Goal: Information Seeking & Learning: Understand process/instructions

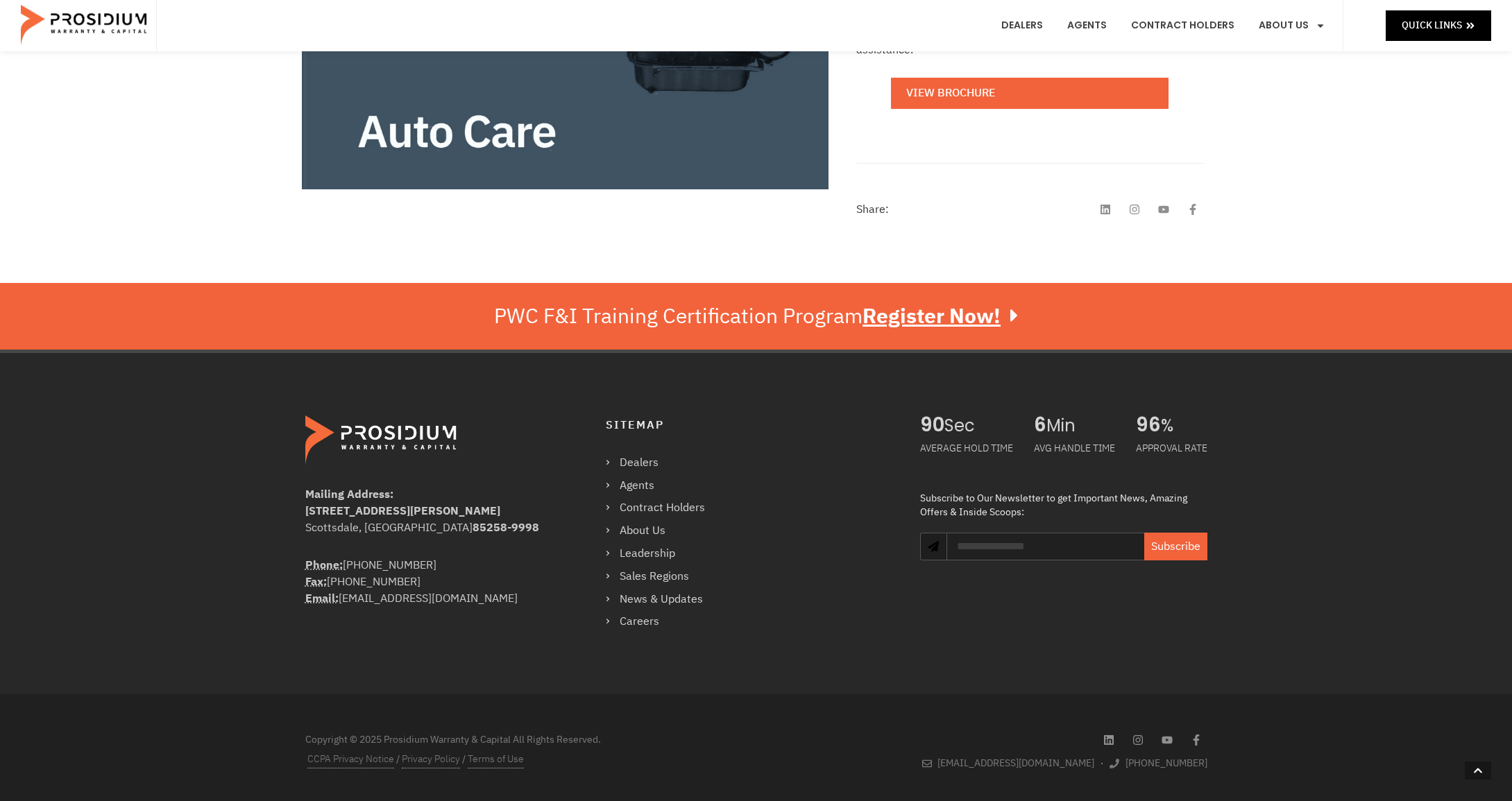
scroll to position [536, 0]
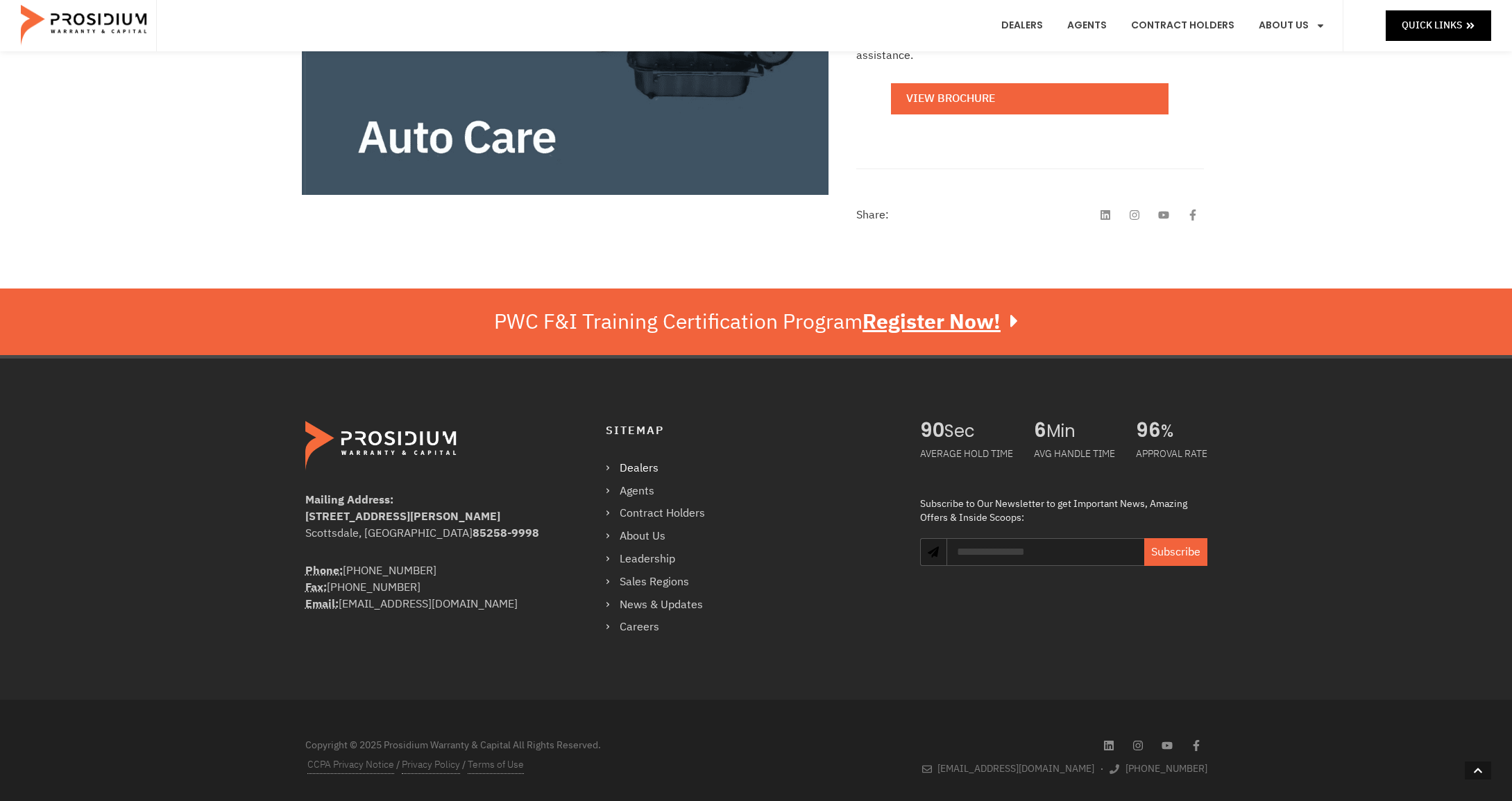
click at [627, 461] on link "Dealers" at bounding box center [661, 468] width 113 height 20
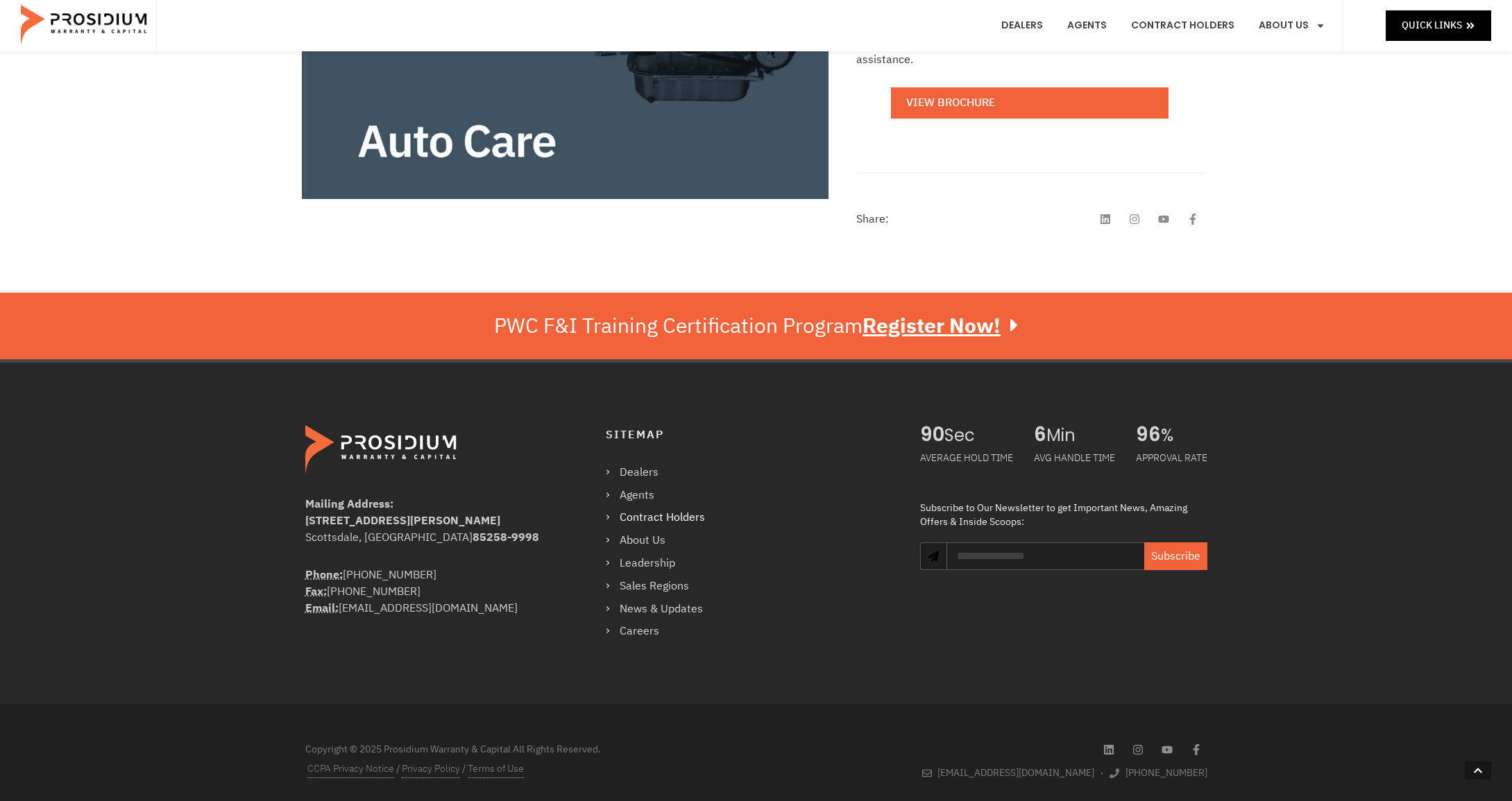
scroll to position [521, 0]
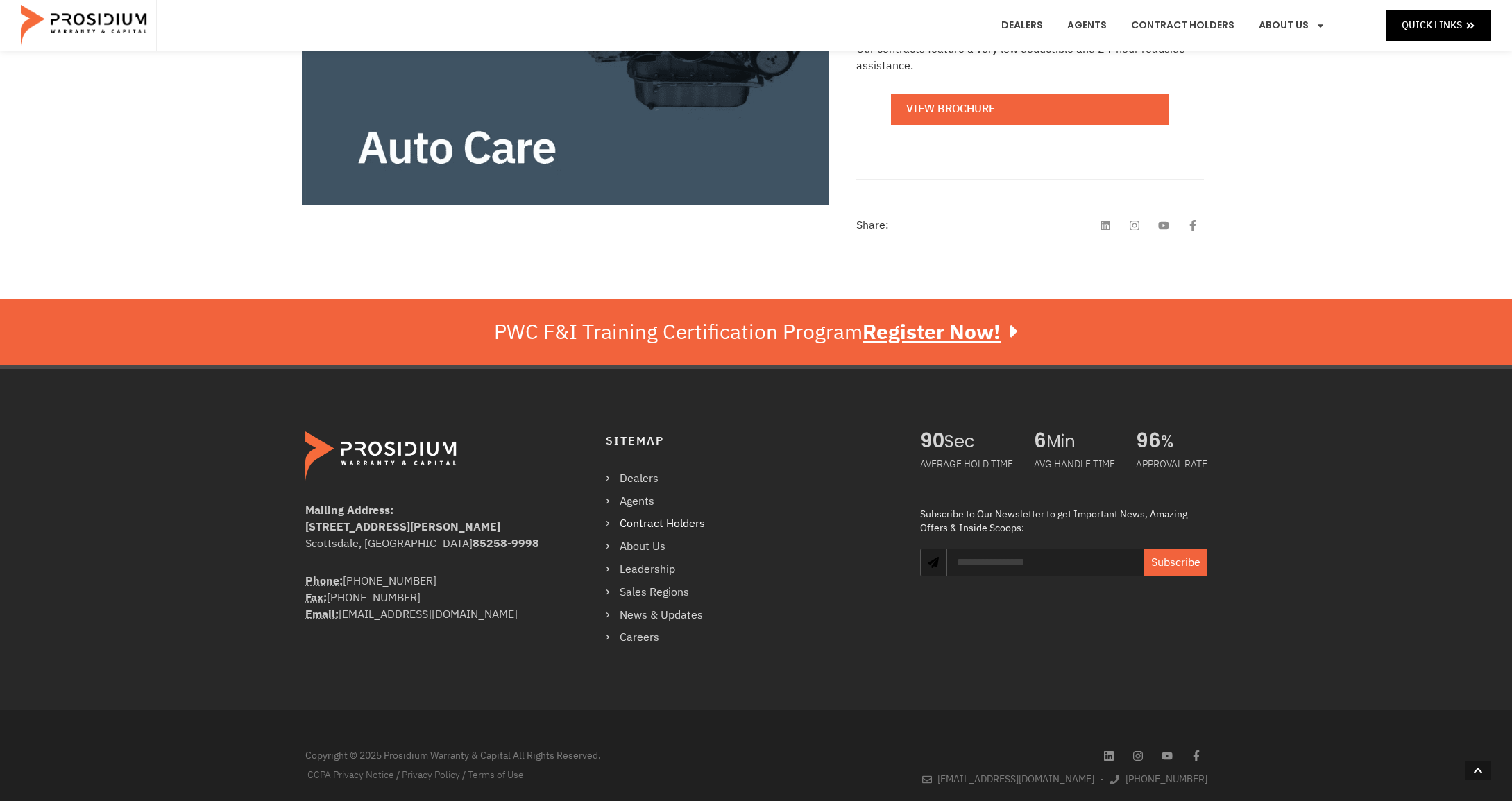
click at [684, 514] on link "Contract Holders" at bounding box center [661, 524] width 113 height 20
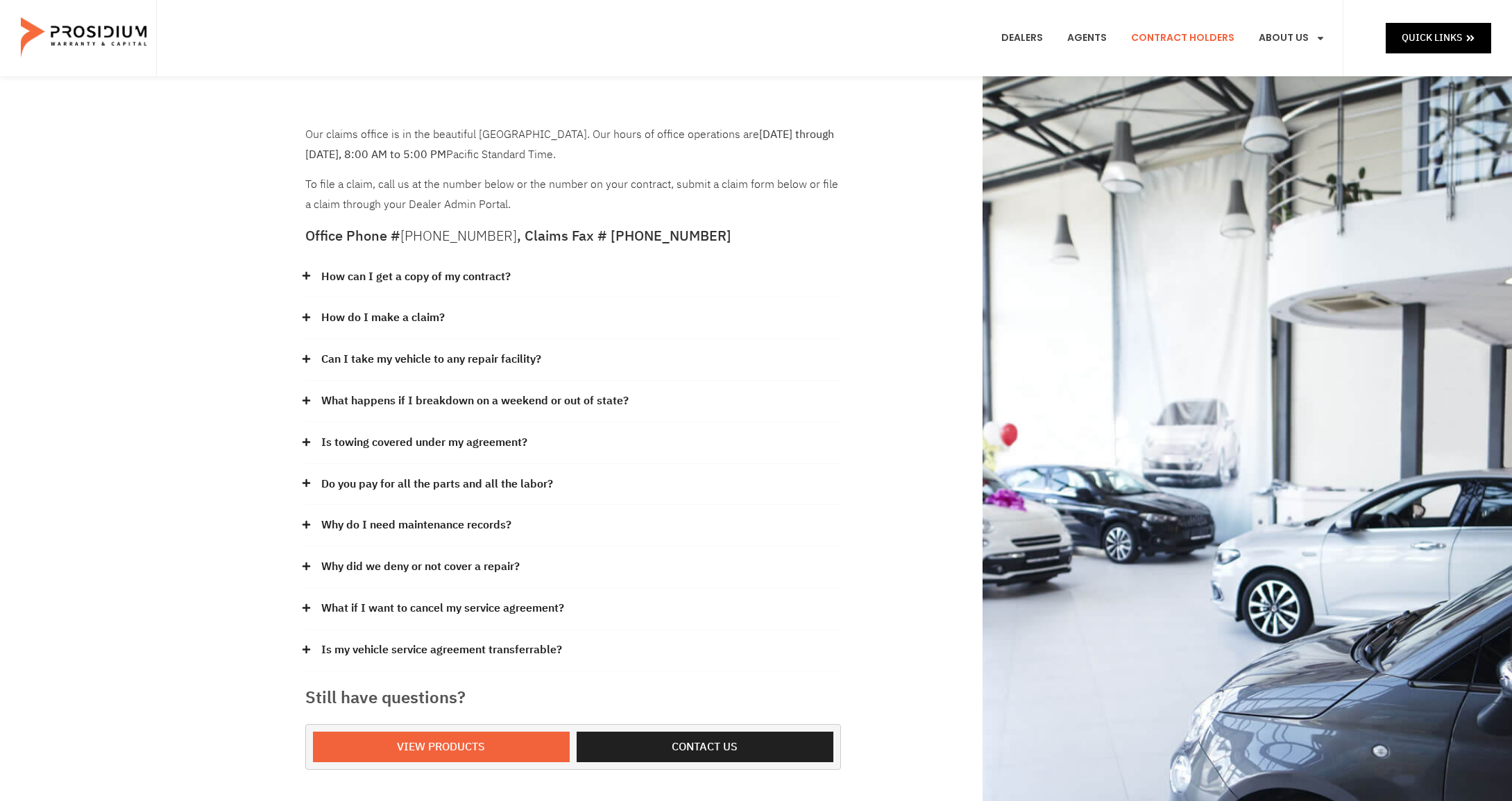
click at [307, 315] on icon at bounding box center [306, 318] width 9 height 9
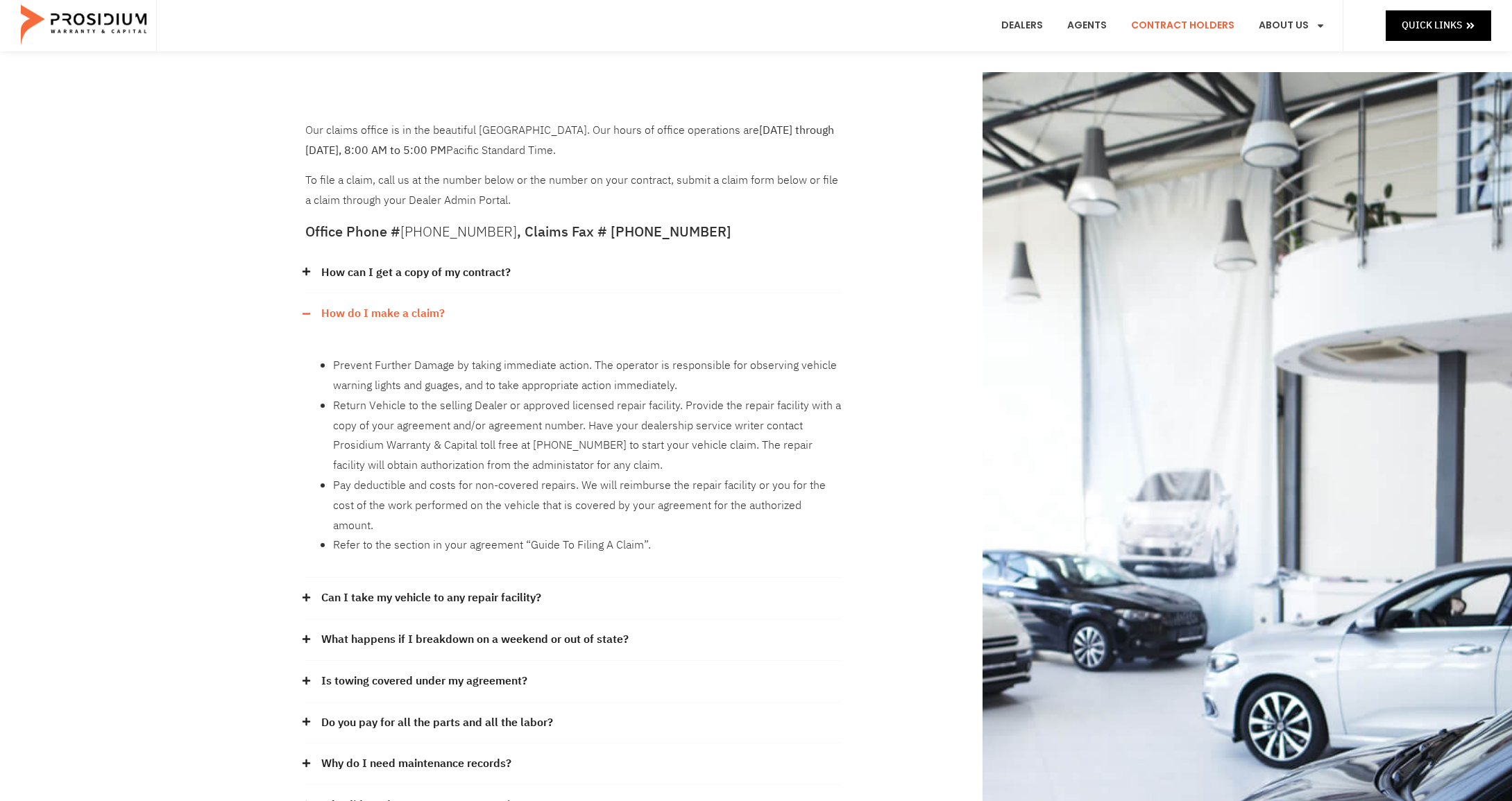
click at [610, 437] on li "Return Vehicle to the selling Dealer or approved licensed repair facility. Prov…" at bounding box center [587, 436] width 507 height 80
click at [609, 438] on li "Return Vehicle to the selling Dealer or approved licensed repair facility. Prov…" at bounding box center [587, 436] width 507 height 80
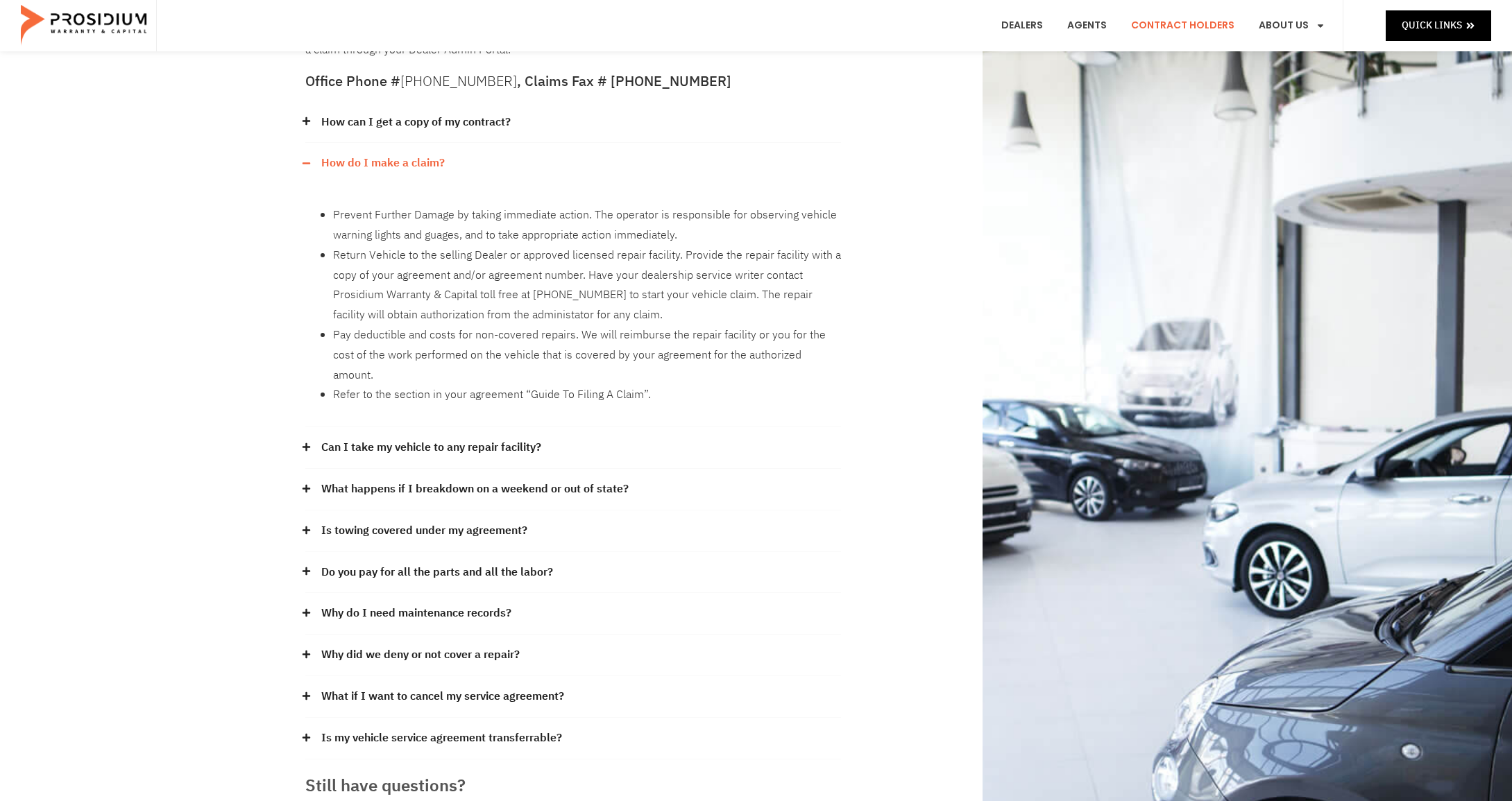
scroll to position [156, 0]
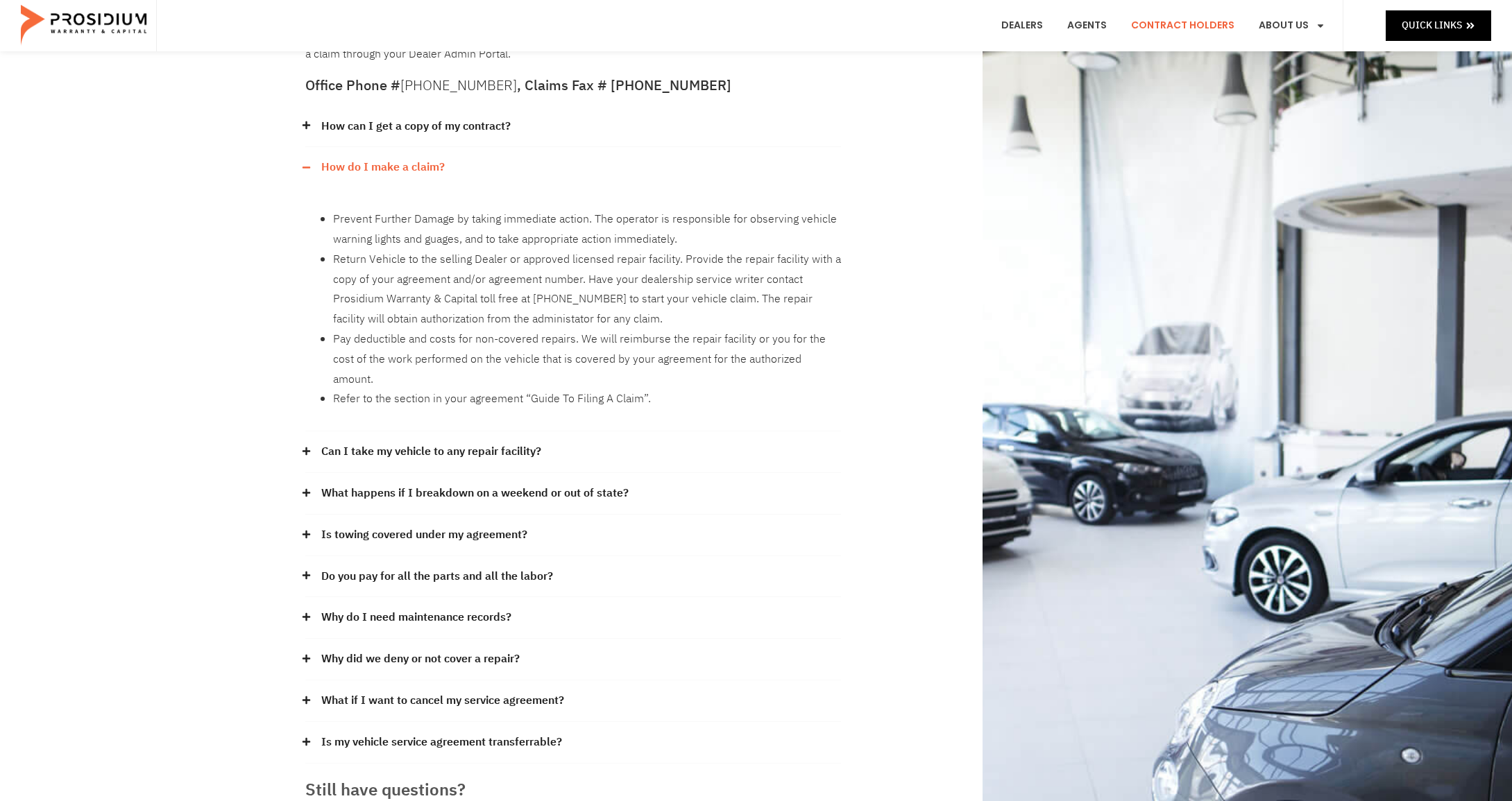
click at [463, 649] on link "Why did we deny or not cover a repair?" at bounding box center [420, 659] width 198 height 20
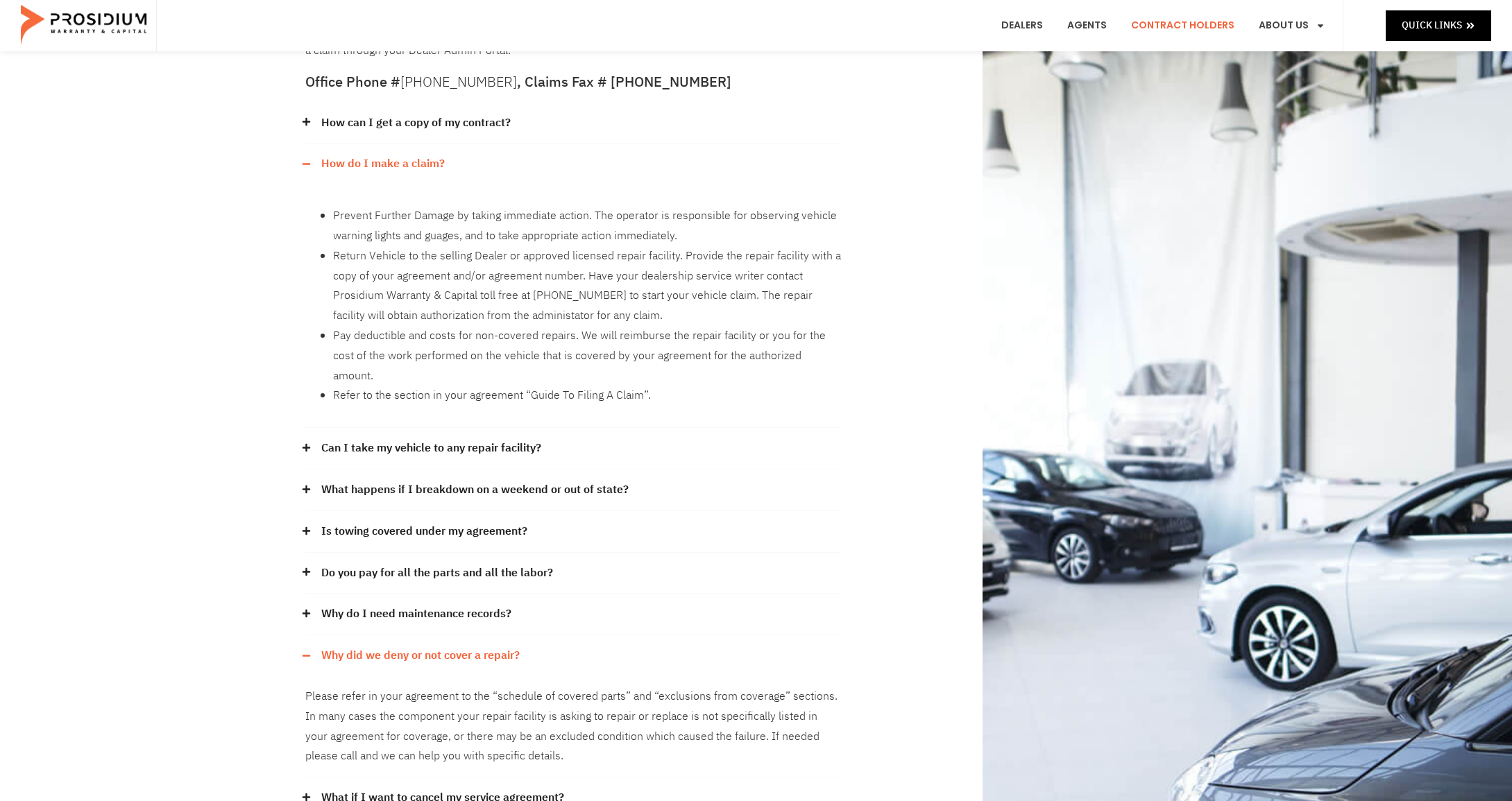
click at [307, 158] on div "How do I make a claim?" at bounding box center [573, 164] width 536 height 41
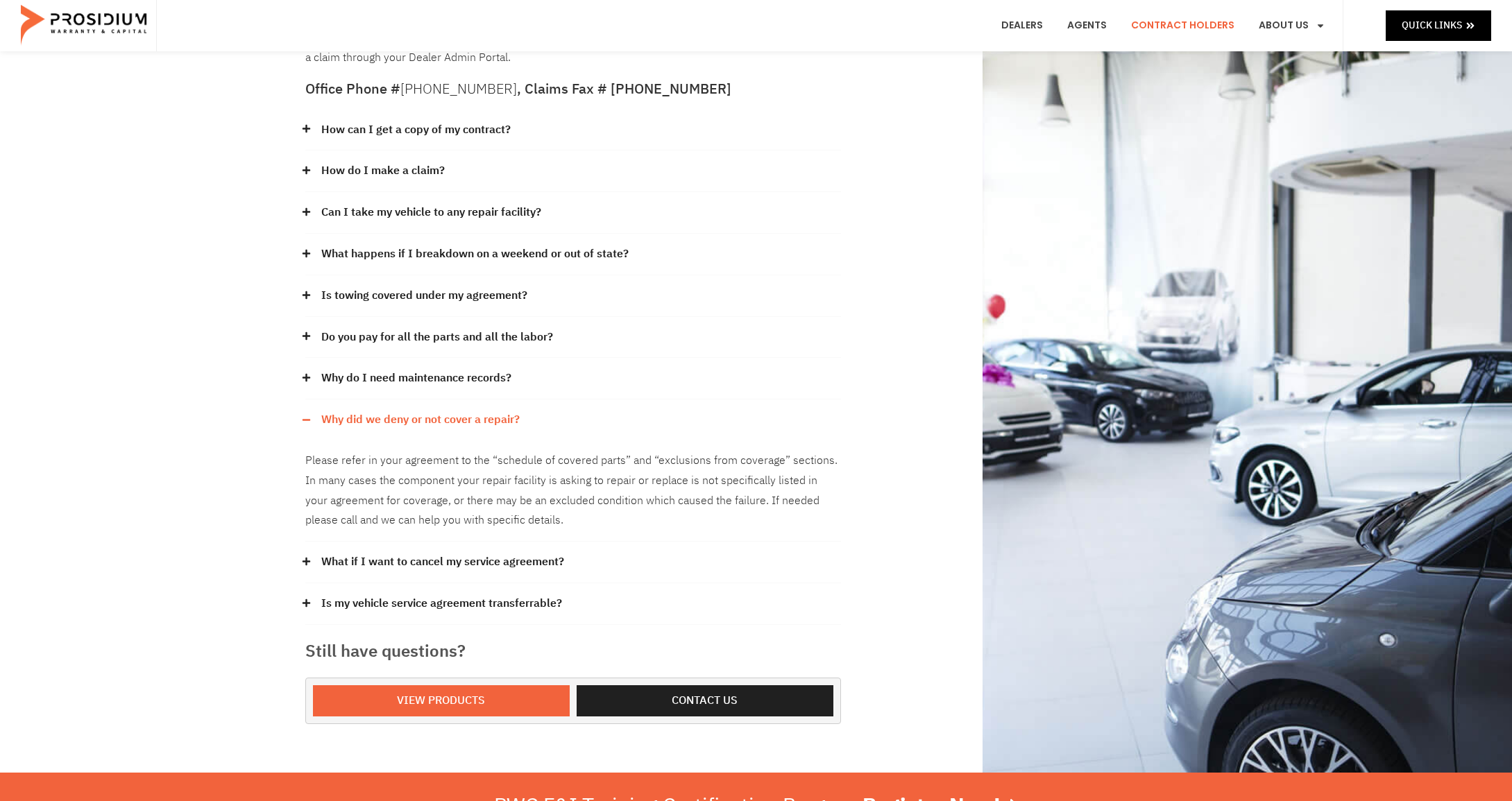
click at [306, 415] on icon at bounding box center [306, 420] width 9 height 9
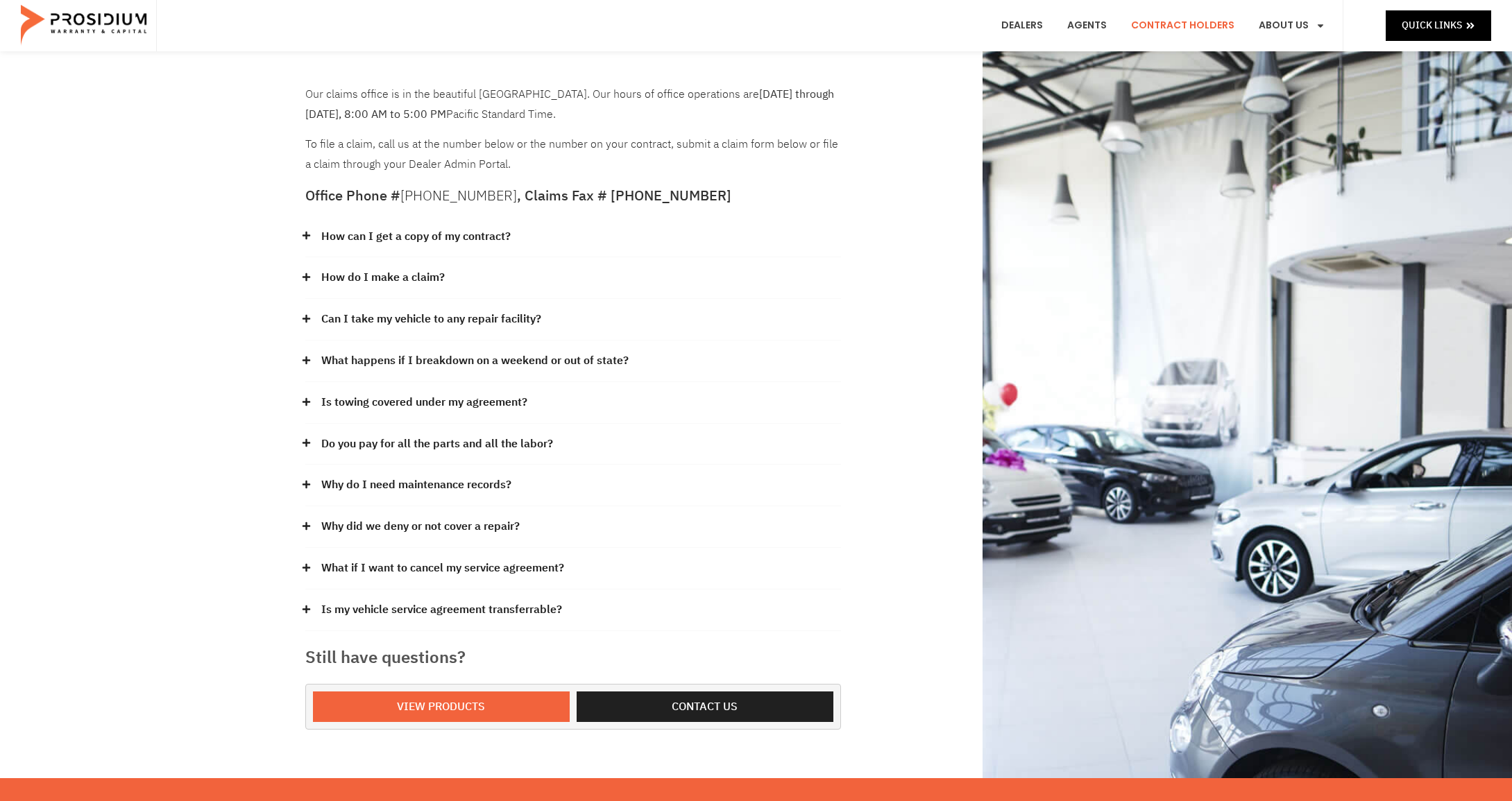
scroll to position [36, 0]
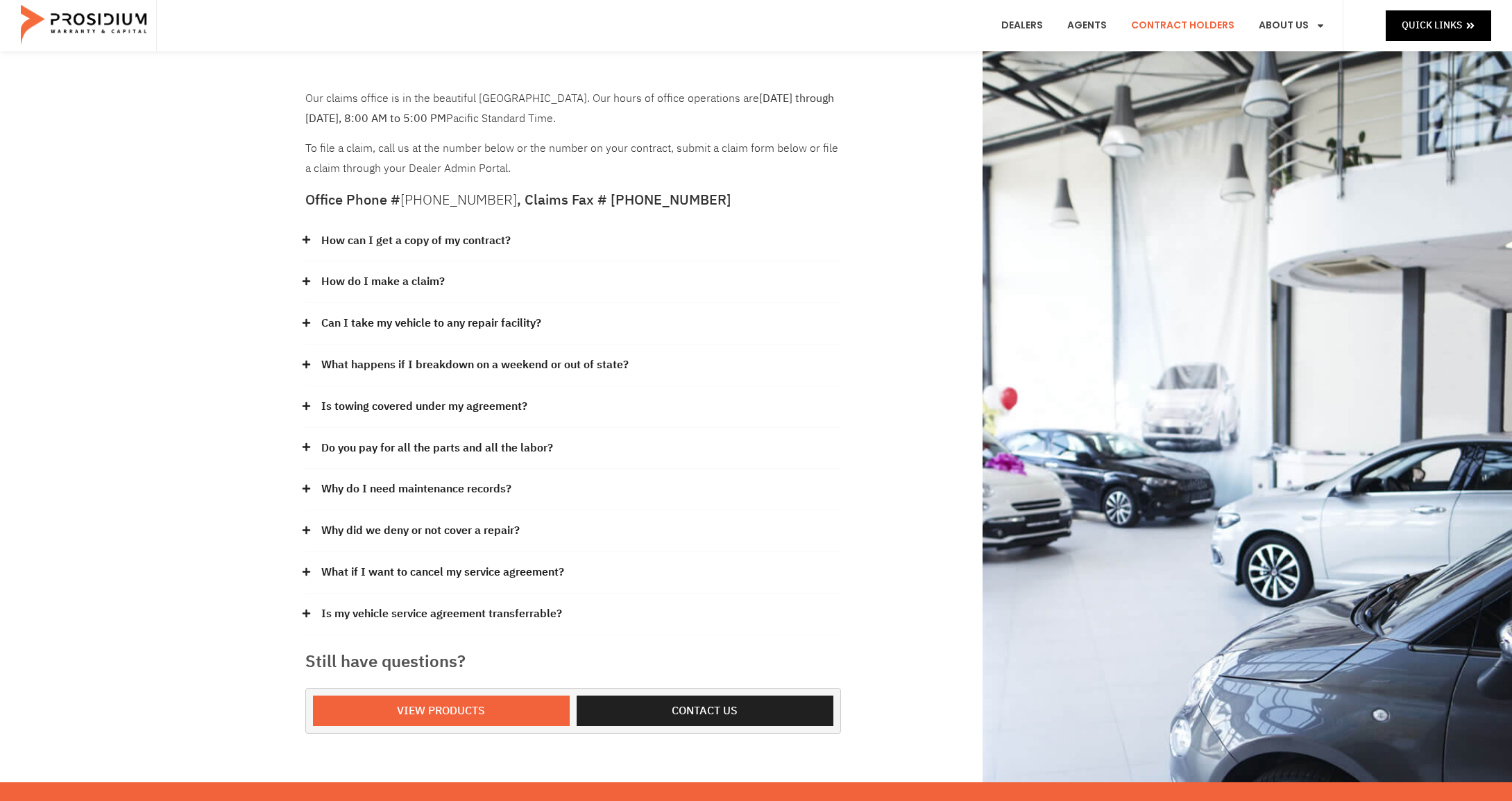
click at [696, 198] on h5 "Office Phone # (360) 848-7922 , Claims Fax # (360) 686-7763" at bounding box center [573, 200] width 536 height 14
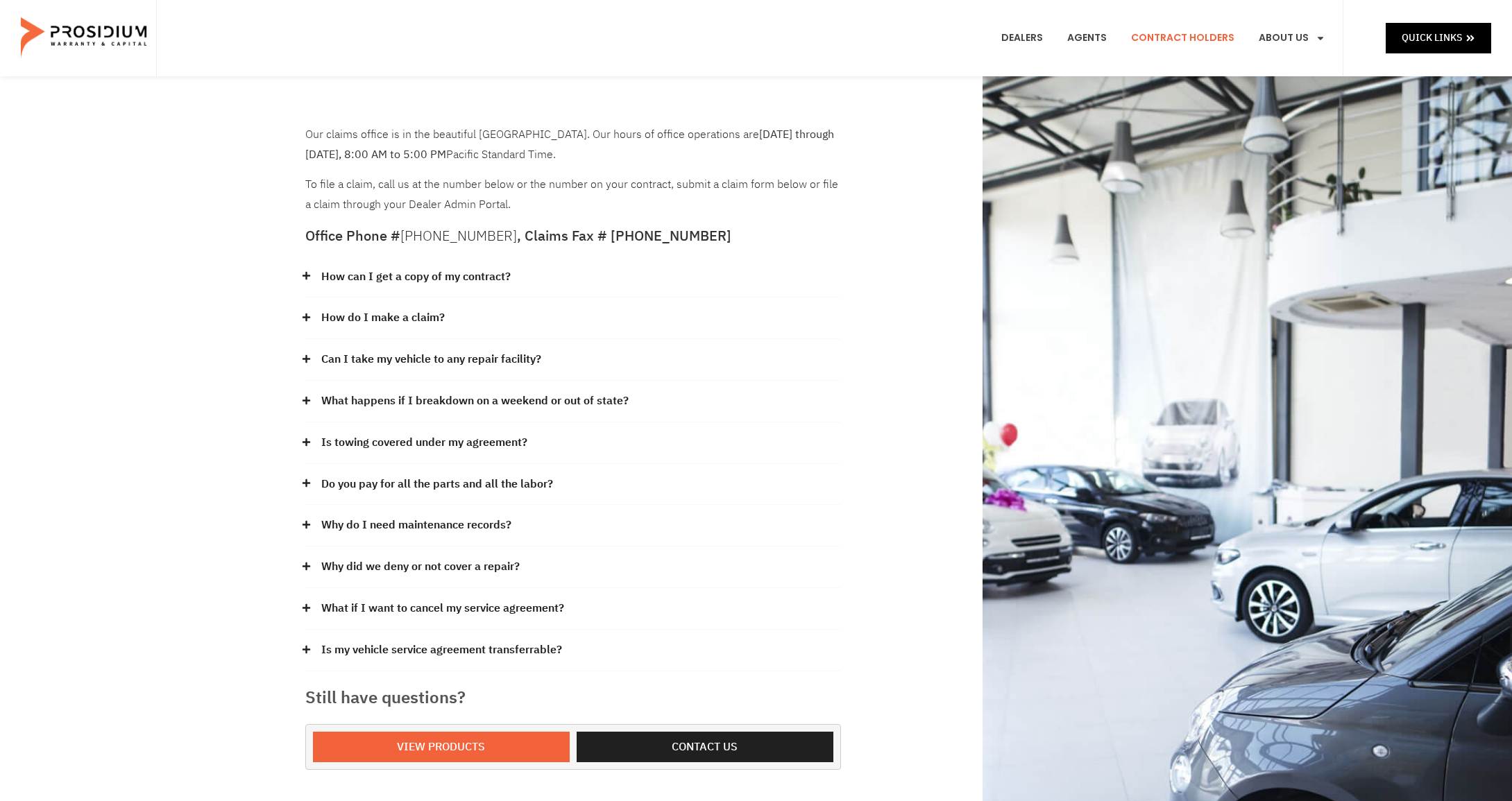
scroll to position [0, 0]
